Goal: Find specific page/section: Find specific page/section

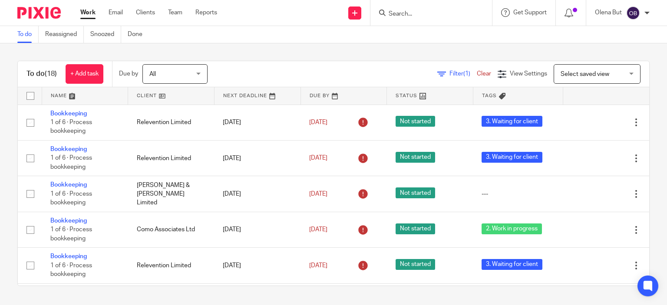
click at [410, 19] on div at bounding box center [431, 13] width 122 height 26
click at [407, 15] on input "Search" at bounding box center [427, 14] width 78 height 8
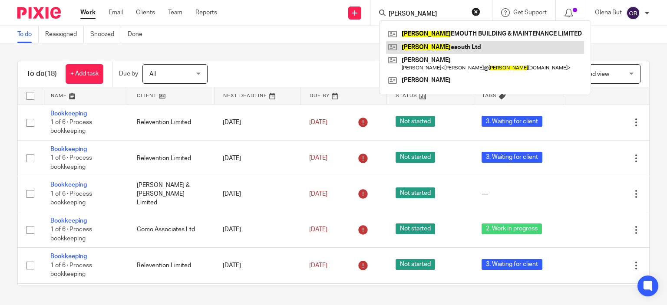
type input "bourn"
click at [435, 46] on link at bounding box center [485, 47] width 198 height 13
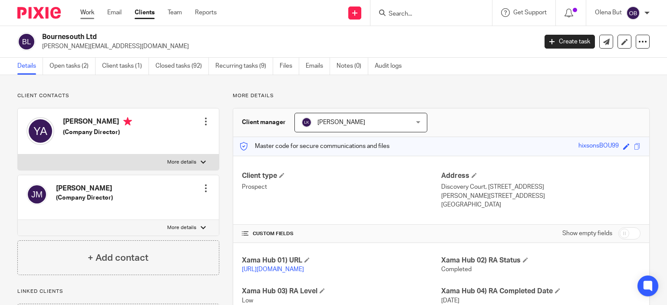
click at [89, 13] on link "Work" at bounding box center [87, 12] width 14 height 9
